Goal: Transaction & Acquisition: Purchase product/service

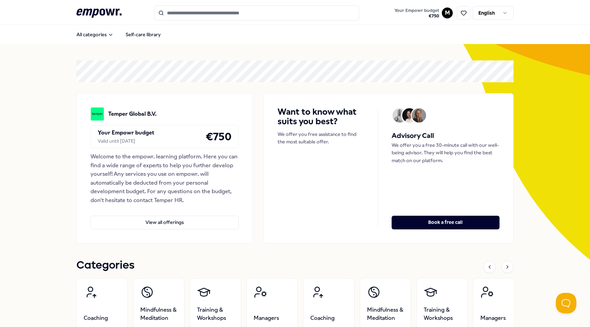
click at [279, 16] on input "Search for products, categories or subcategories" at bounding box center [256, 12] width 205 height 15
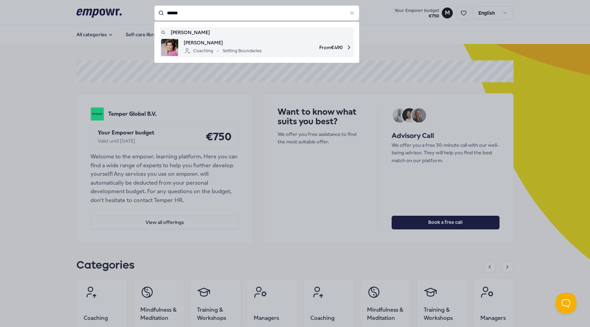
click at [275, 46] on span "From € 490" at bounding box center [309, 47] width 85 height 17
type input "******"
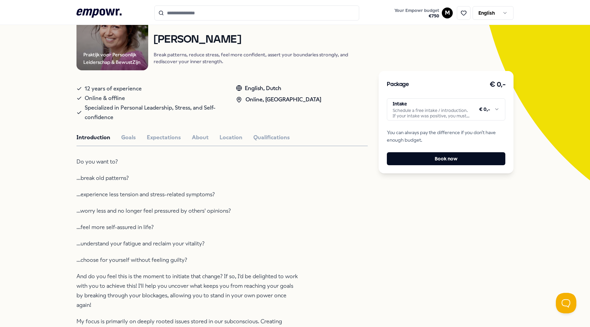
scroll to position [81, 0]
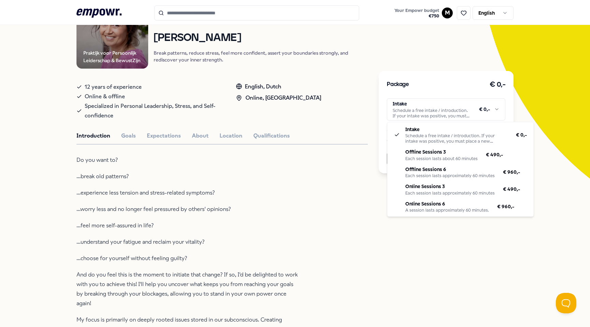
click at [393, 114] on html ".empowr-logo_svg__cls-1{fill:#03032f} Your Empowr budget € 750 M English All ca…" at bounding box center [295, 163] width 590 height 327
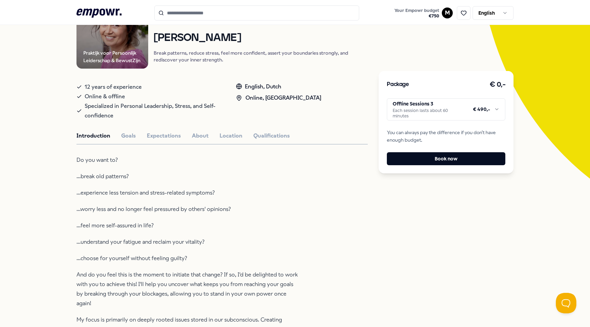
scroll to position [0, 0]
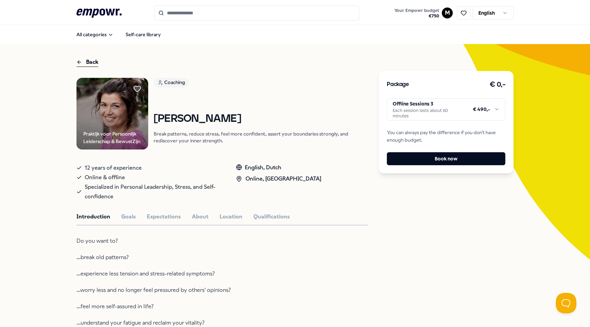
click at [396, 105] on html ".empowr-logo_svg__cls-1{fill:#03032f} Your Empowr budget € 750 M English All ca…" at bounding box center [295, 163] width 590 height 327
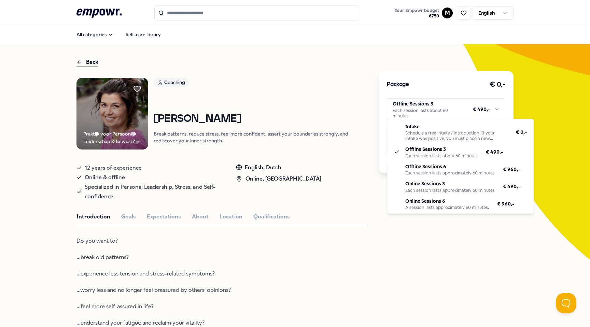
click at [423, 281] on html ".empowr-logo_svg__cls-1{fill:#03032f} Your Empowr budget € 750 M English All ca…" at bounding box center [295, 163] width 590 height 327
